Goal: Transaction & Acquisition: Purchase product/service

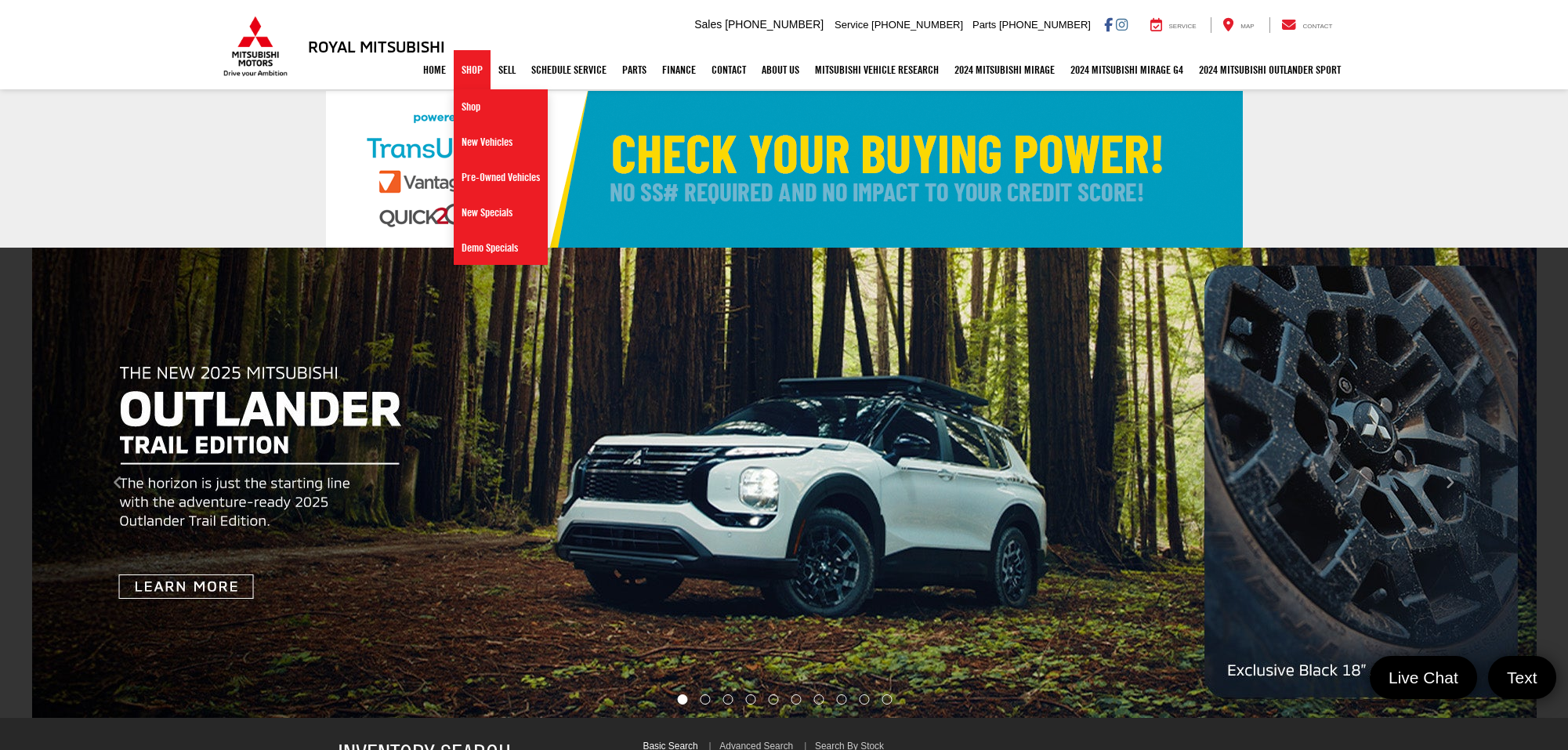
select select "Mitsubishi"
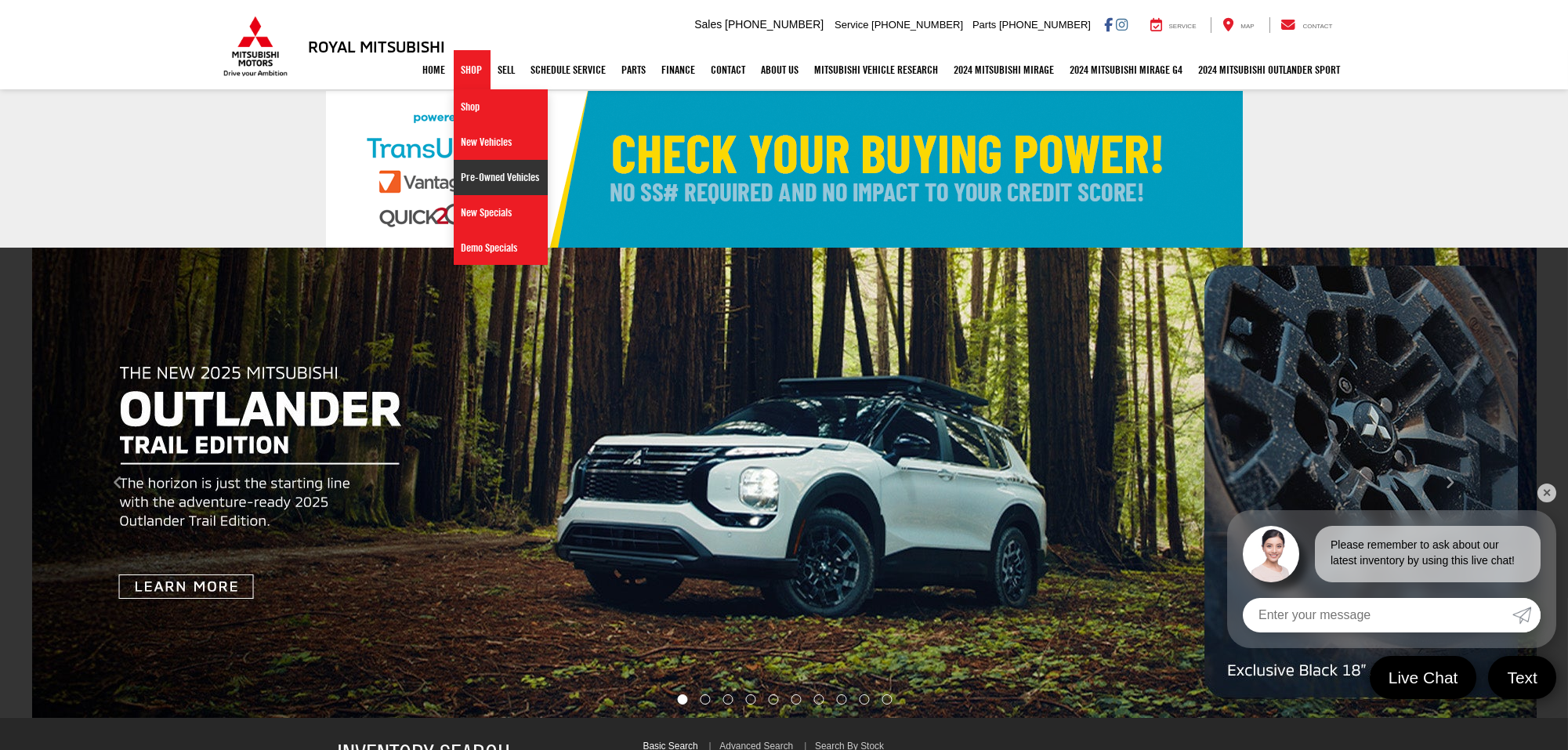
click at [462, 171] on link "Pre-Owned Vehicles" at bounding box center [500, 178] width 94 height 35
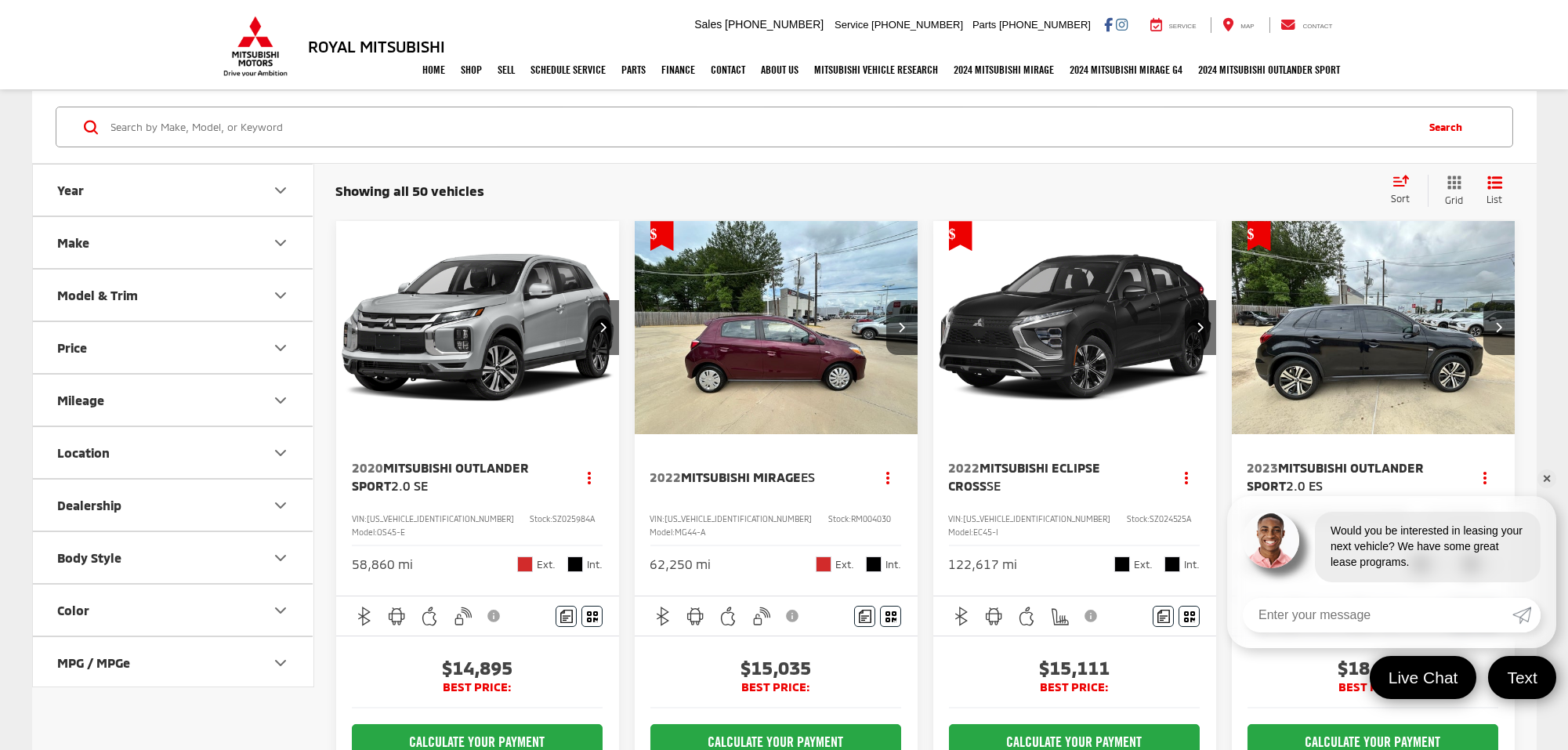
click at [1551, 480] on link "✕" at bounding box center [1548, 478] width 19 height 19
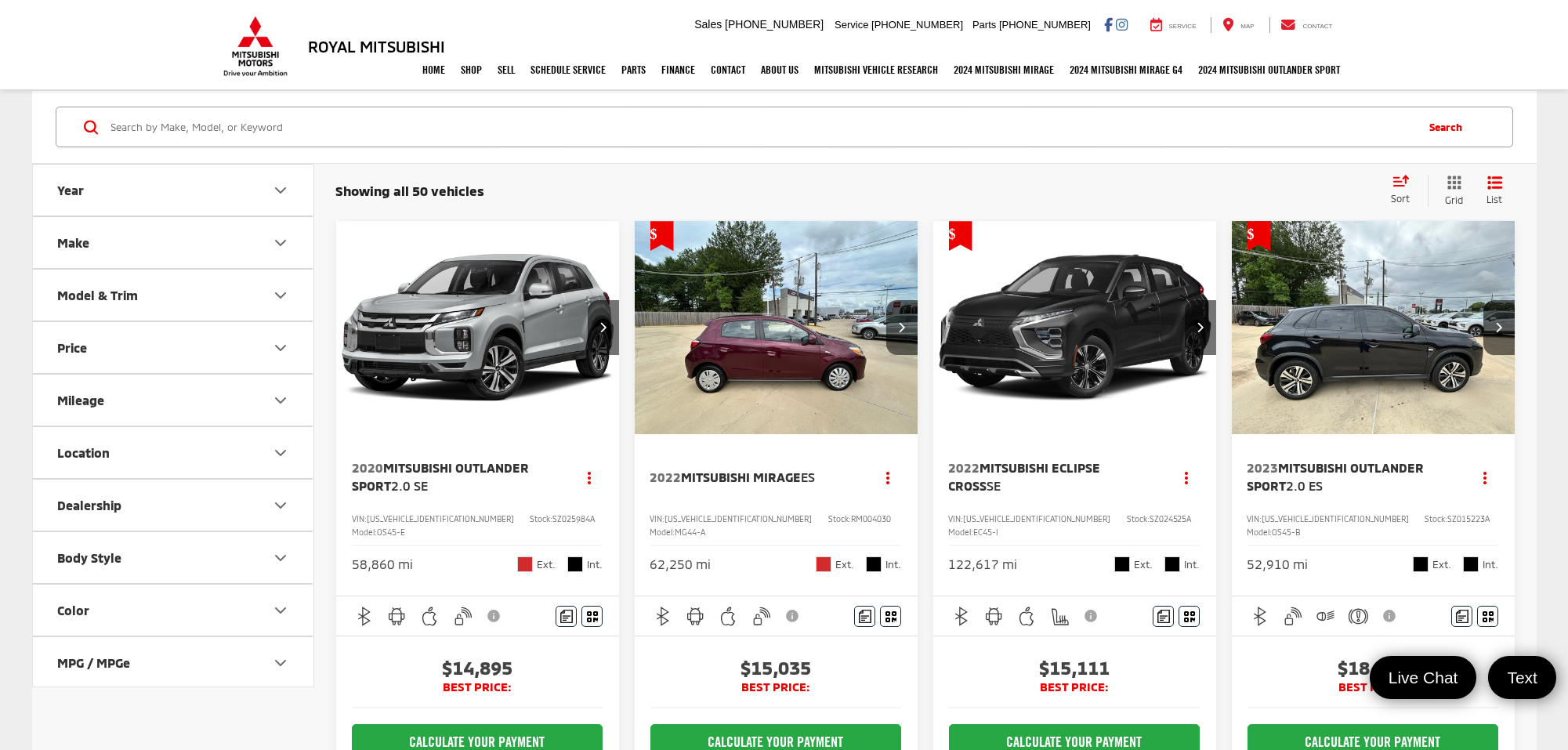
click at [322, 126] on input "Search by Make, Model, or Keyword" at bounding box center [763, 127] width 1305 height 37
